Goal: Transaction & Acquisition: Purchase product/service

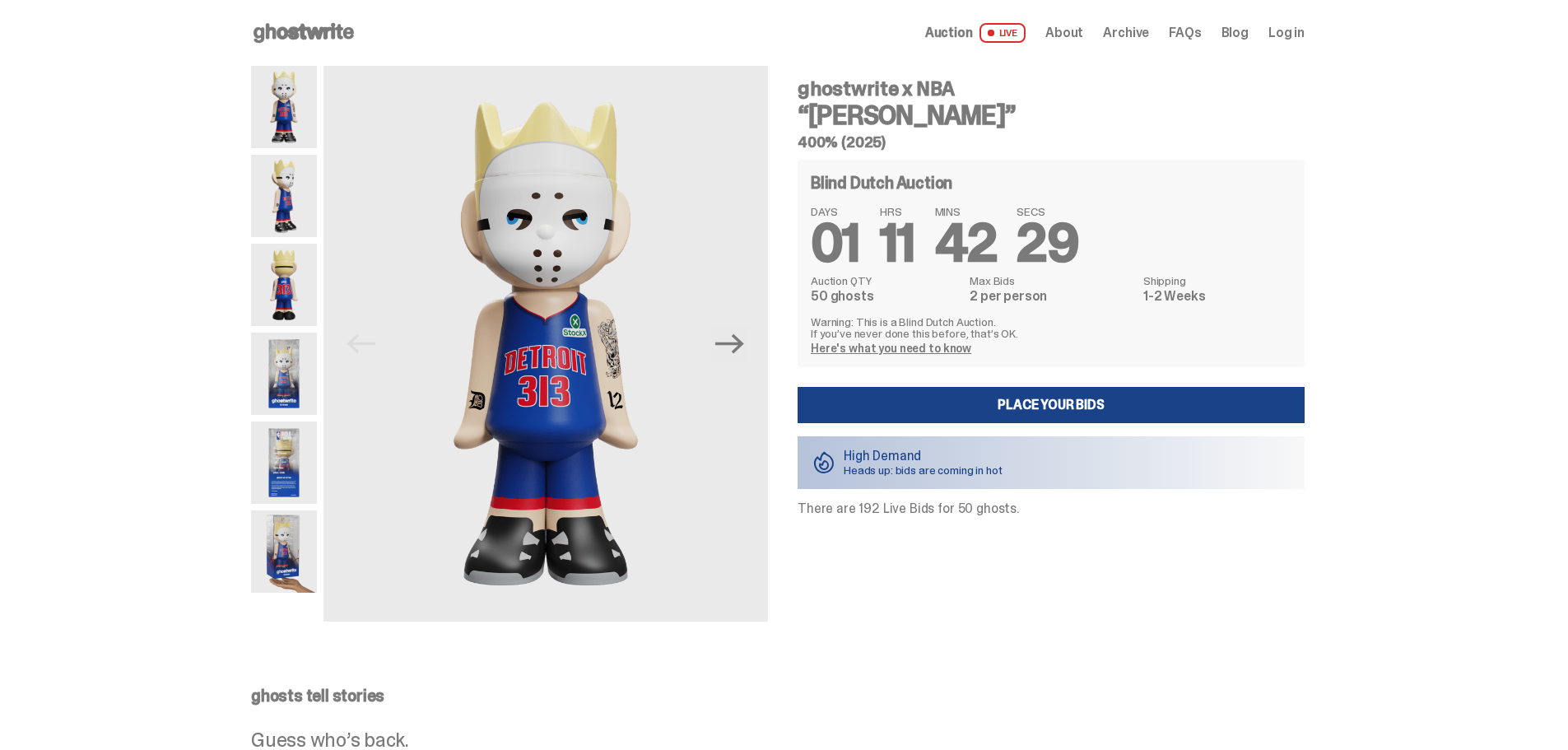
click at [919, 346] on link "Here's what you need to know" at bounding box center [890, 348] width 160 height 15
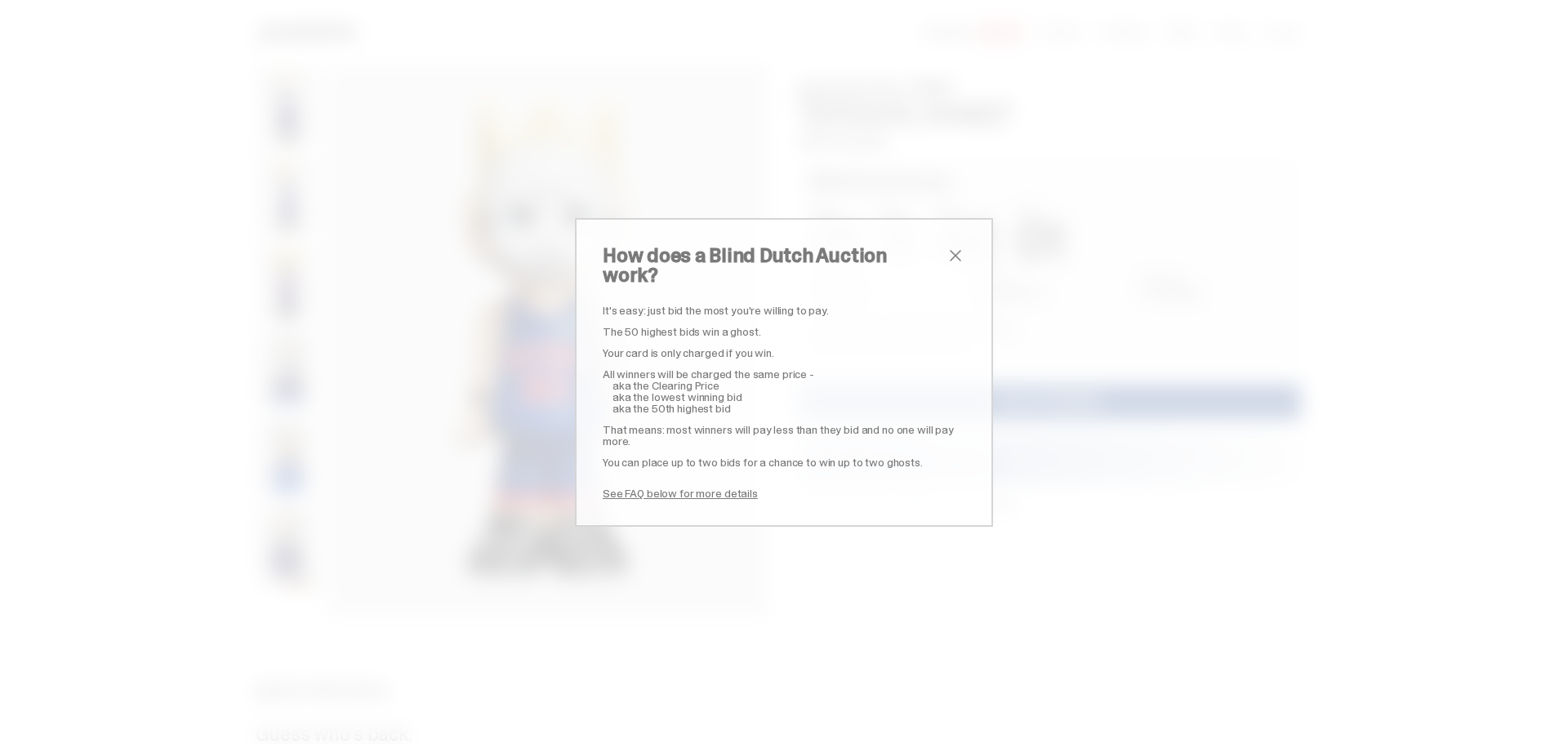
click at [947, 264] on span "close" at bounding box center [956, 255] width 20 height 20
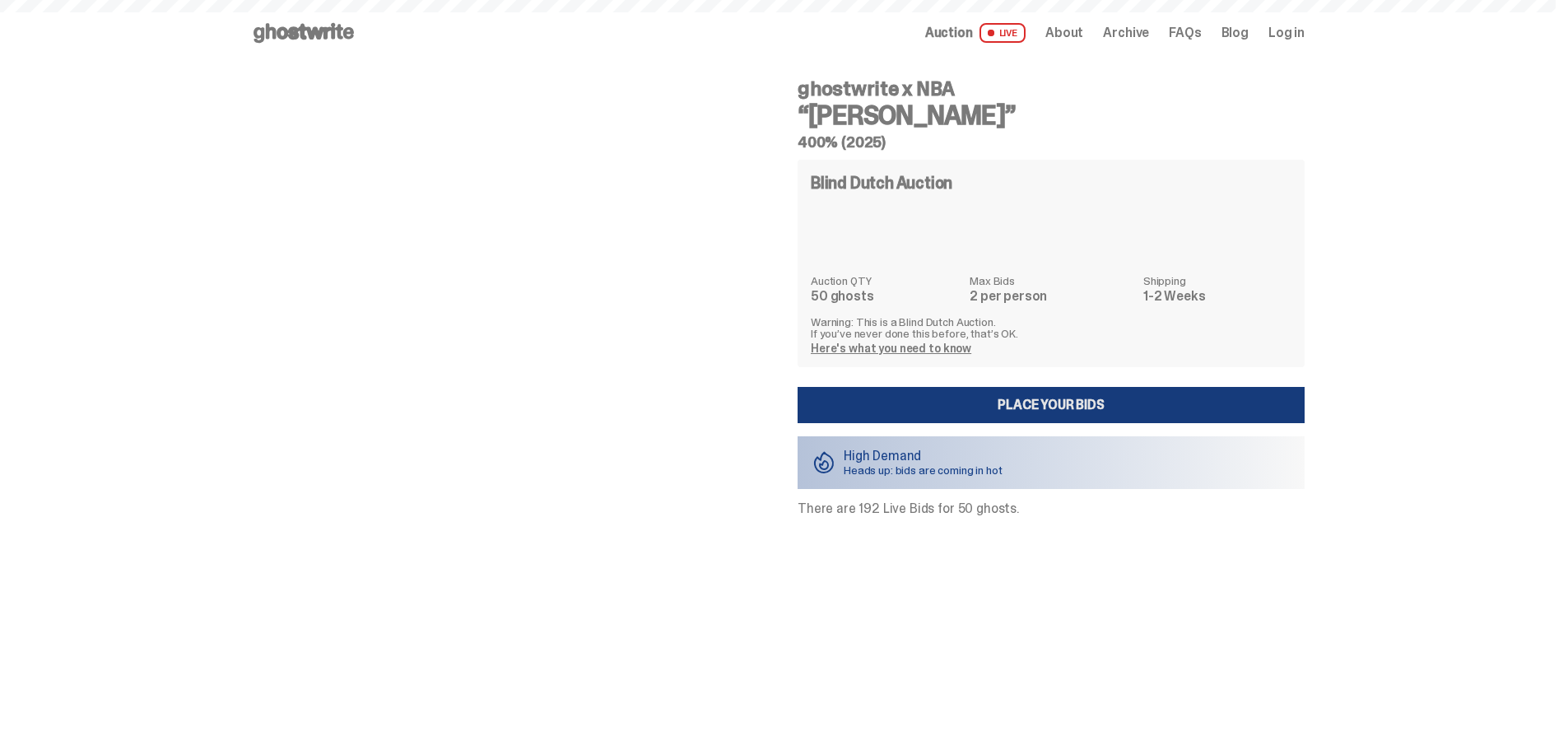
click at [930, 395] on link "Place your Bids" at bounding box center [1051, 405] width 507 height 37
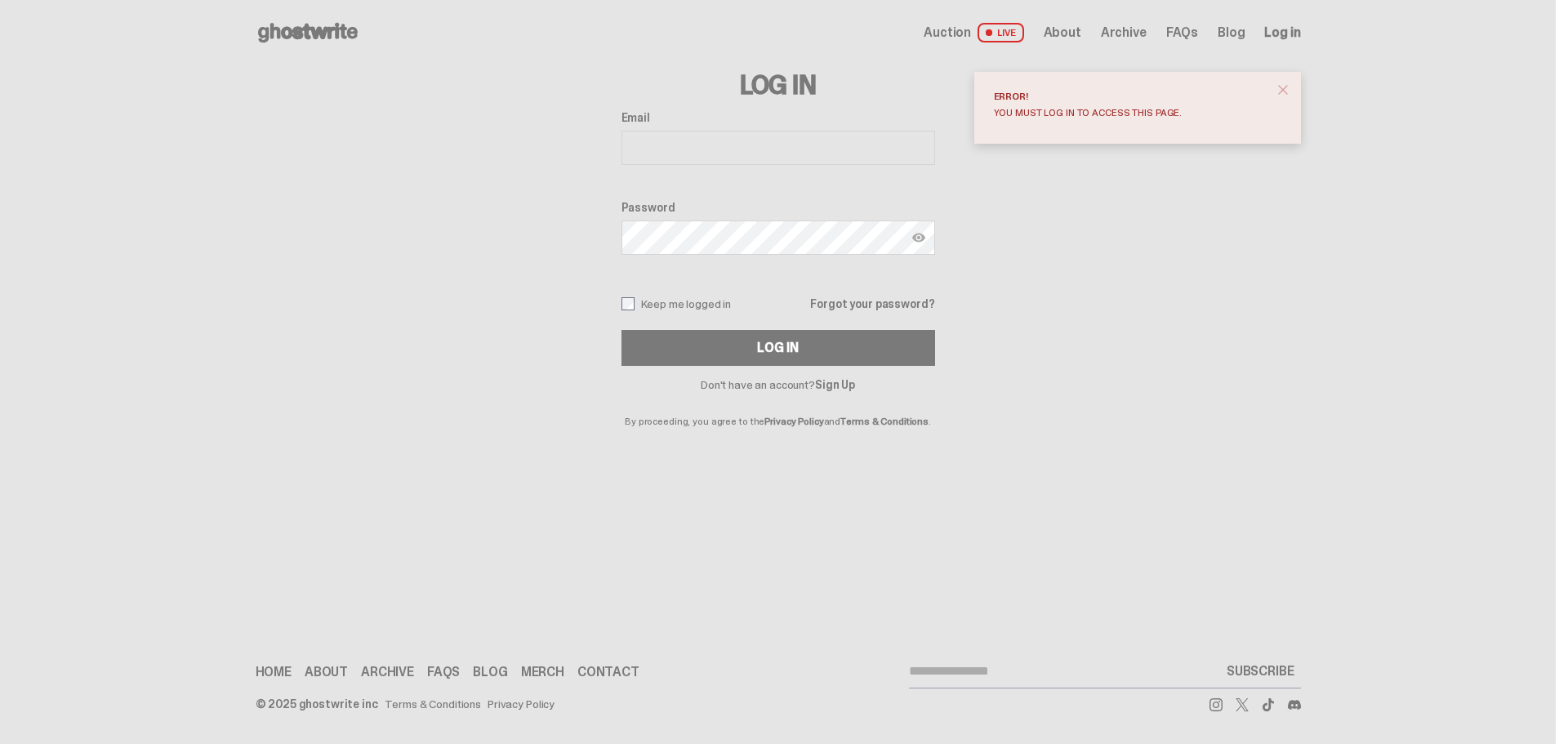
click at [704, 143] on input "Email" at bounding box center [778, 148] width 314 height 35
